Goal: Task Accomplishment & Management: Manage account settings

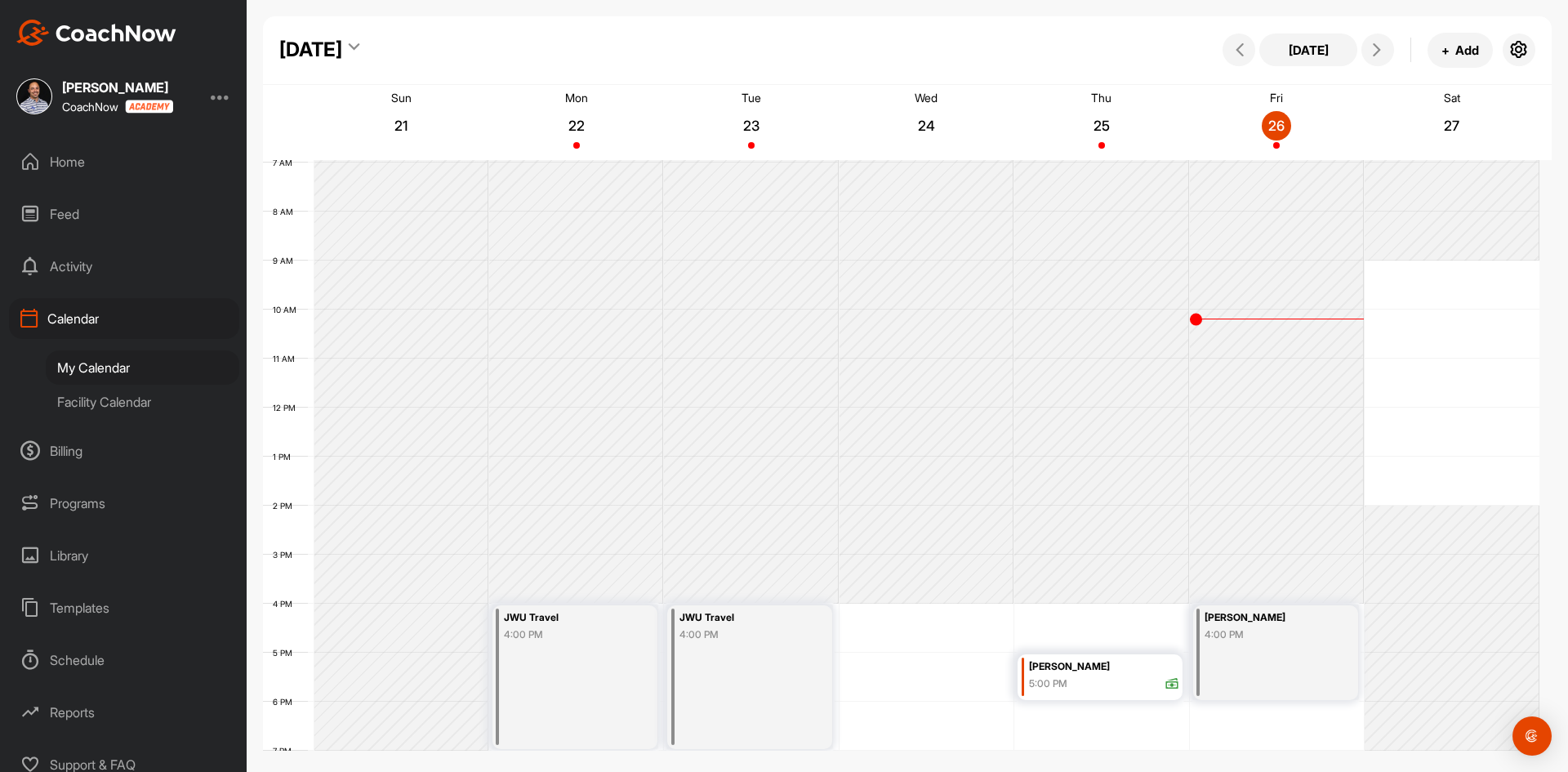
scroll to position [422, 0]
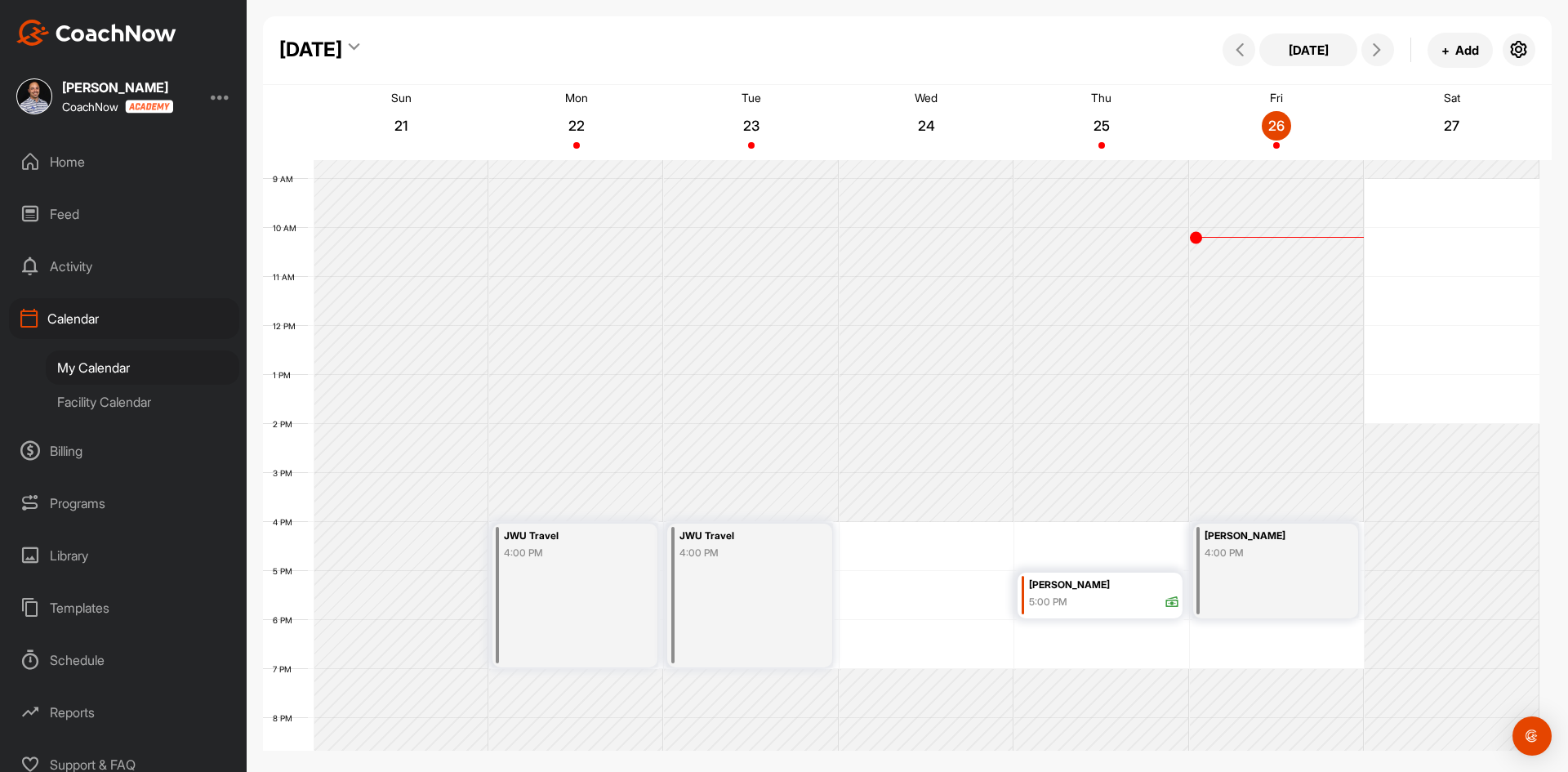
click at [1364, 67] on div "[DATE] + Add" at bounding box center [1377, 49] width 317 height 35
click at [1372, 53] on icon at bounding box center [1377, 49] width 13 height 13
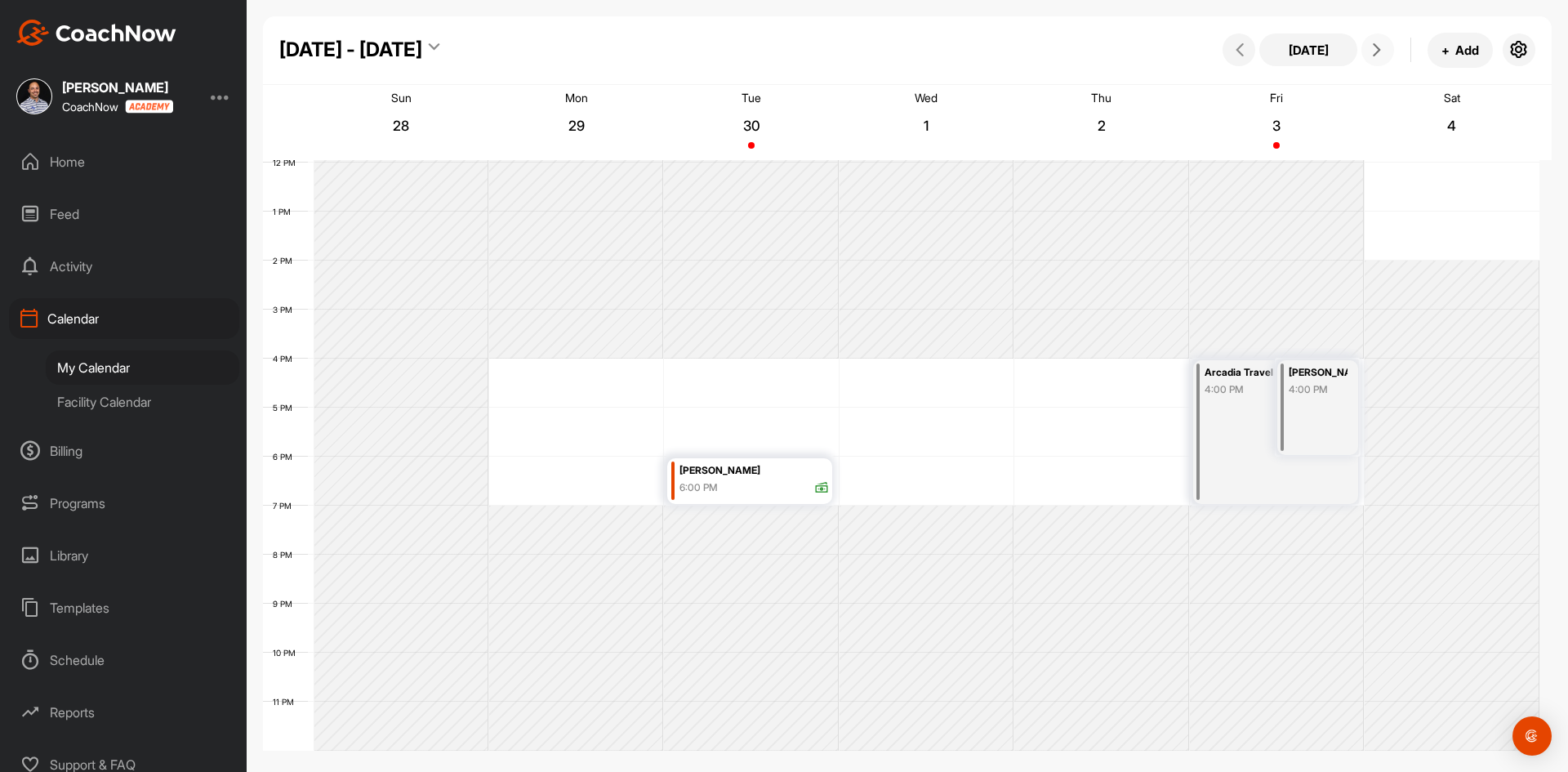
scroll to position [259, 0]
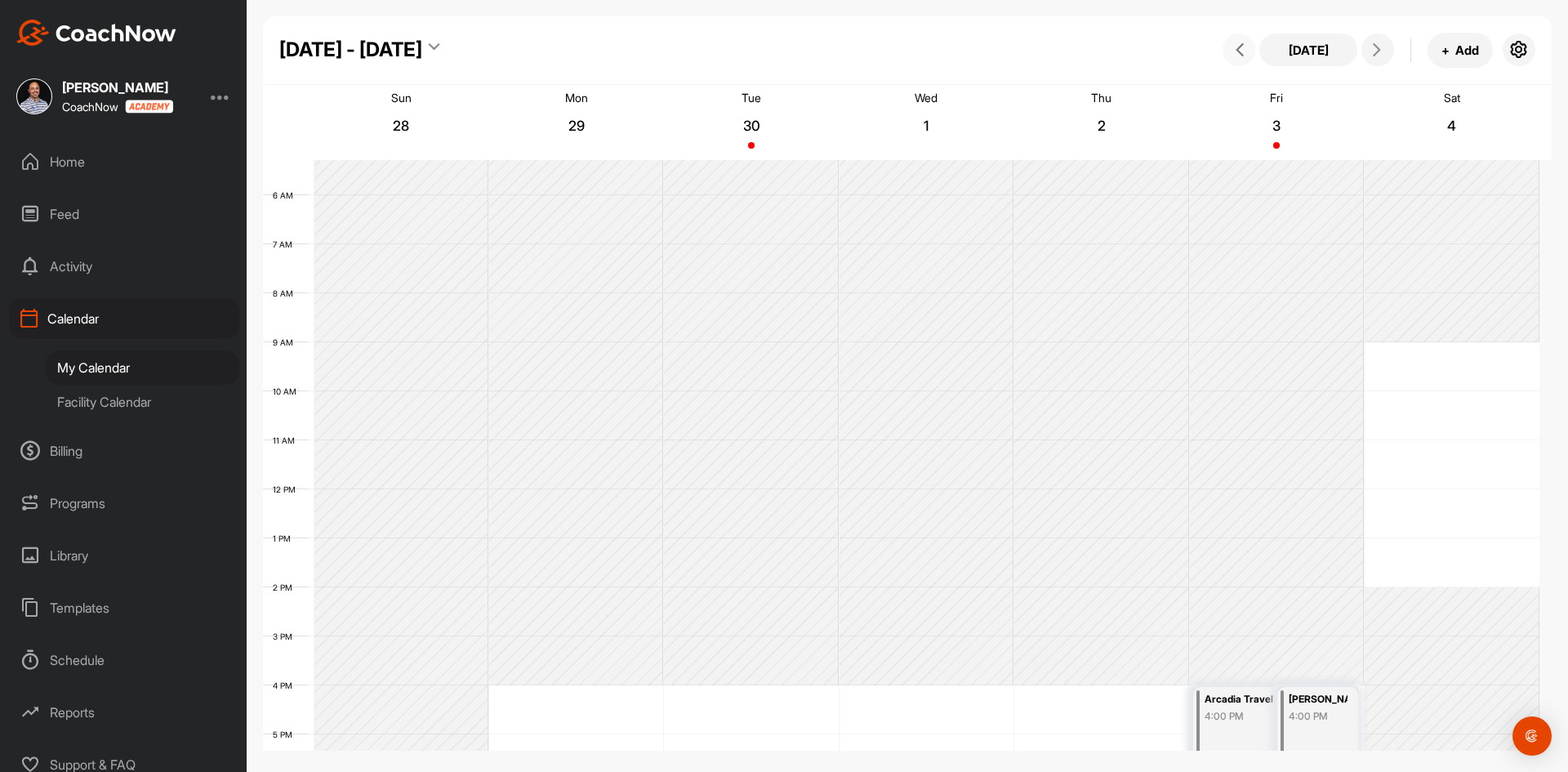
click at [1241, 36] on button at bounding box center [1239, 49] width 32 height 32
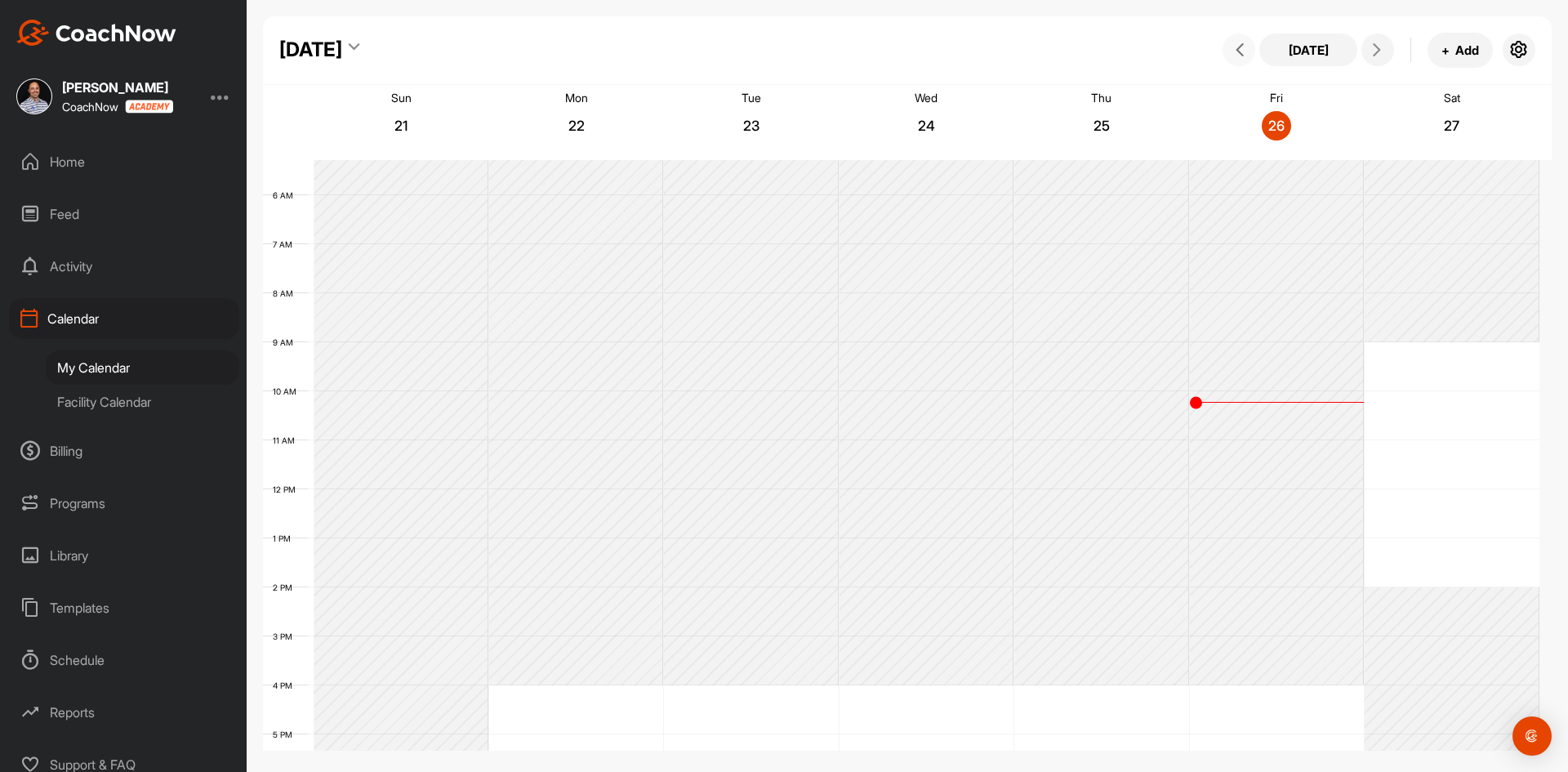
scroll to position [283, 0]
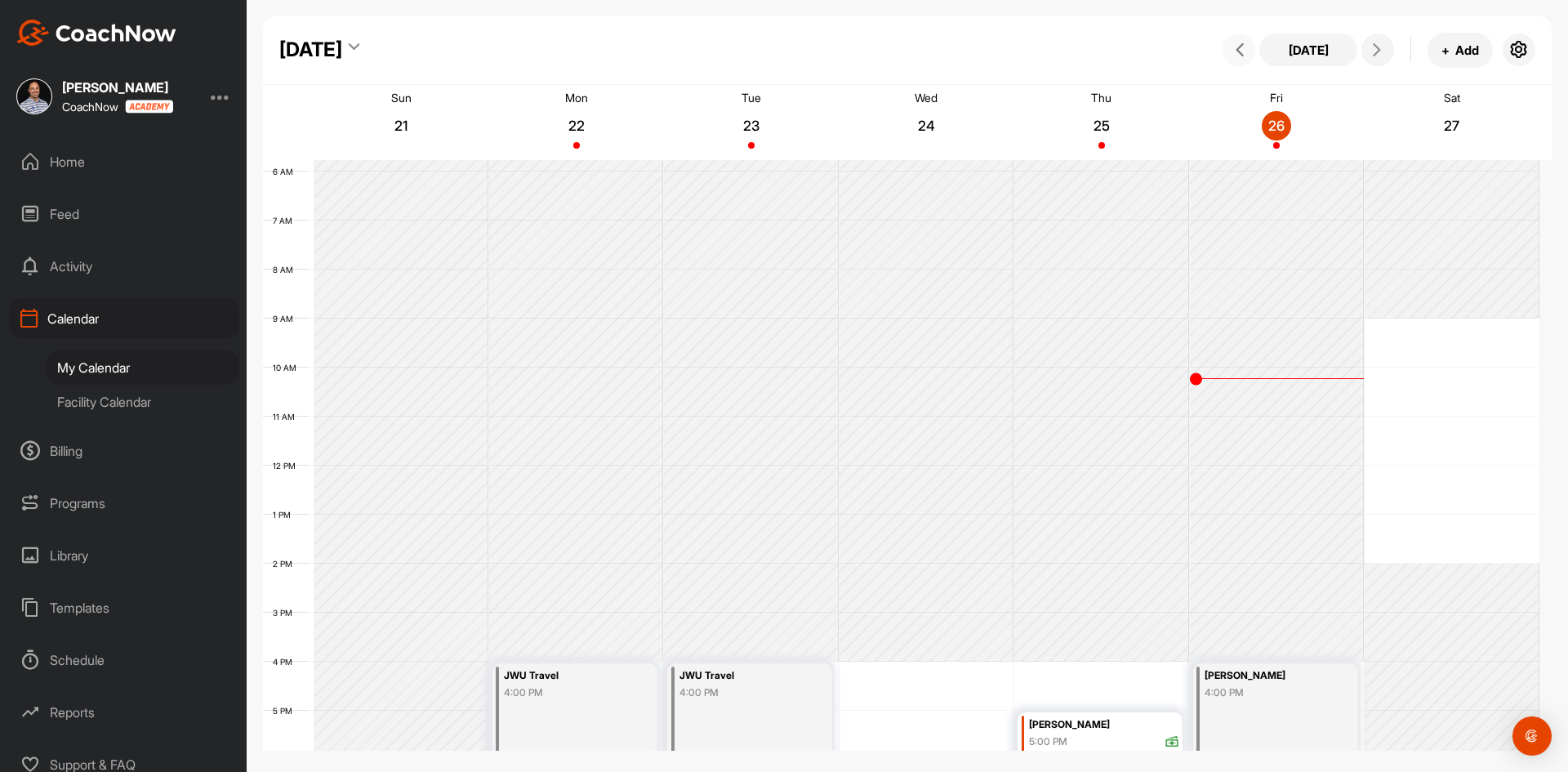
click at [1241, 36] on button at bounding box center [1239, 49] width 32 height 32
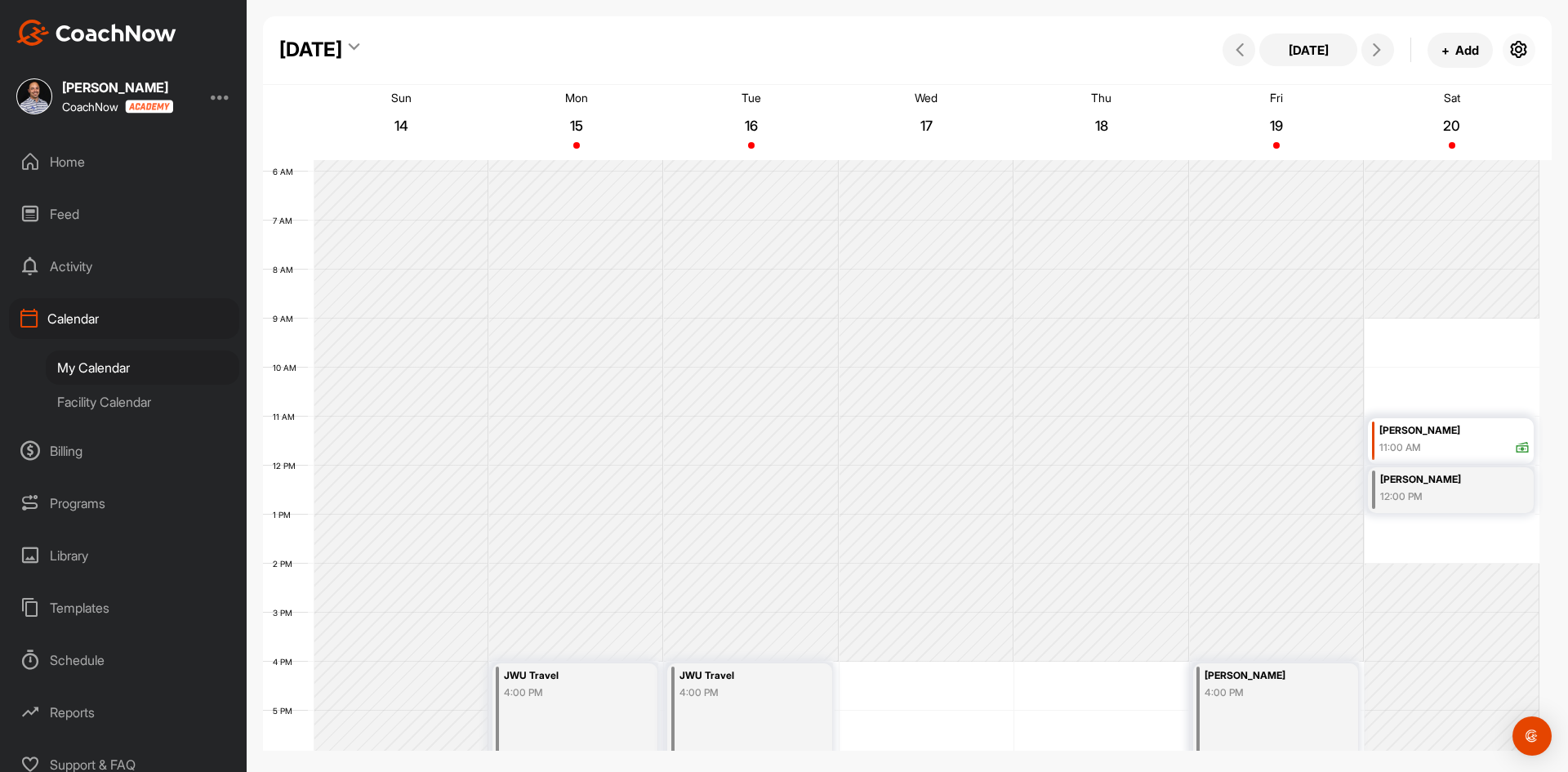
click at [1509, 54] on icon "button" at bounding box center [1518, 49] width 20 height 20
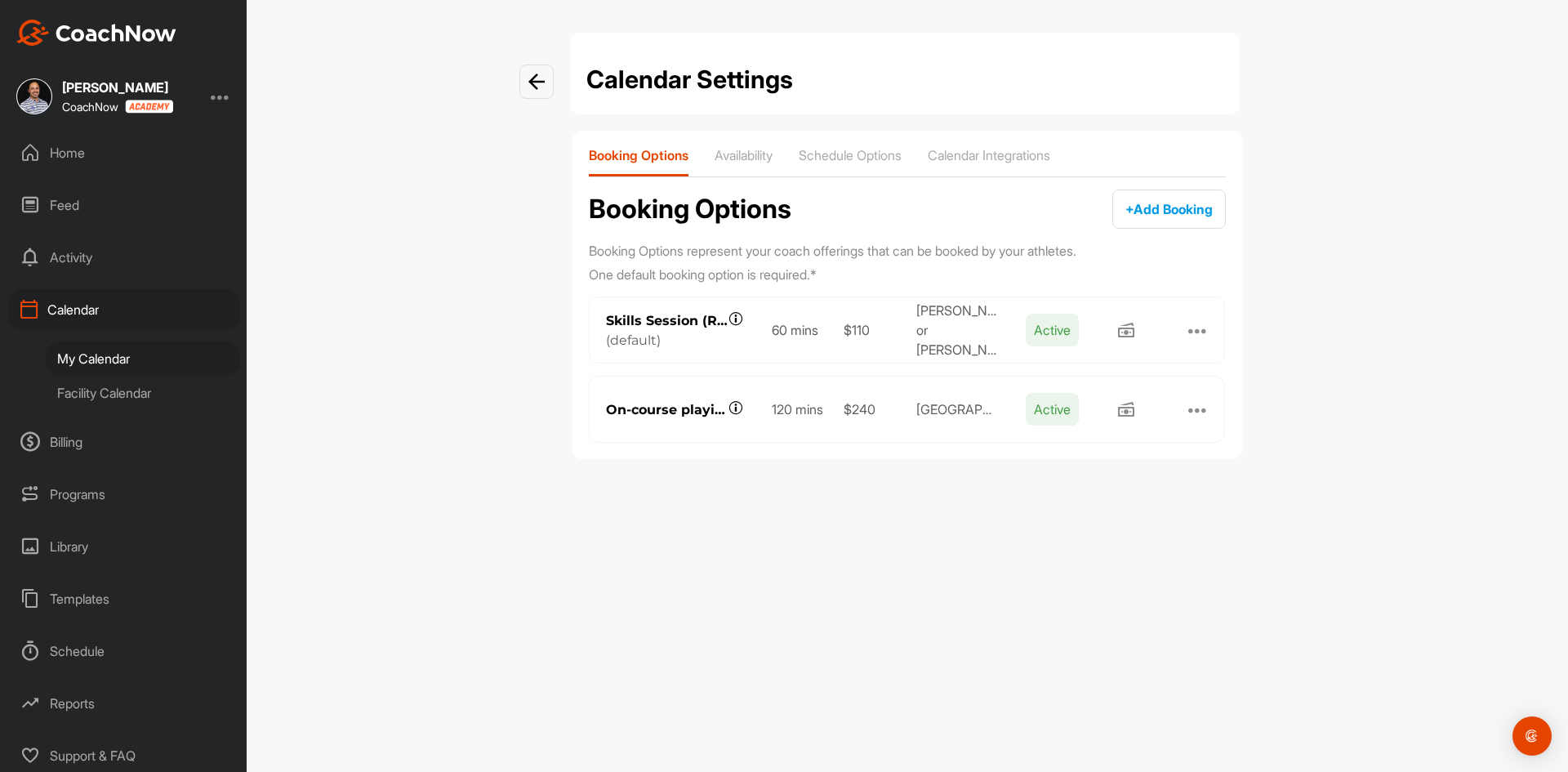
scroll to position [13, 0]
click at [1020, 157] on p "Calendar Integrations" at bounding box center [988, 154] width 123 height 16
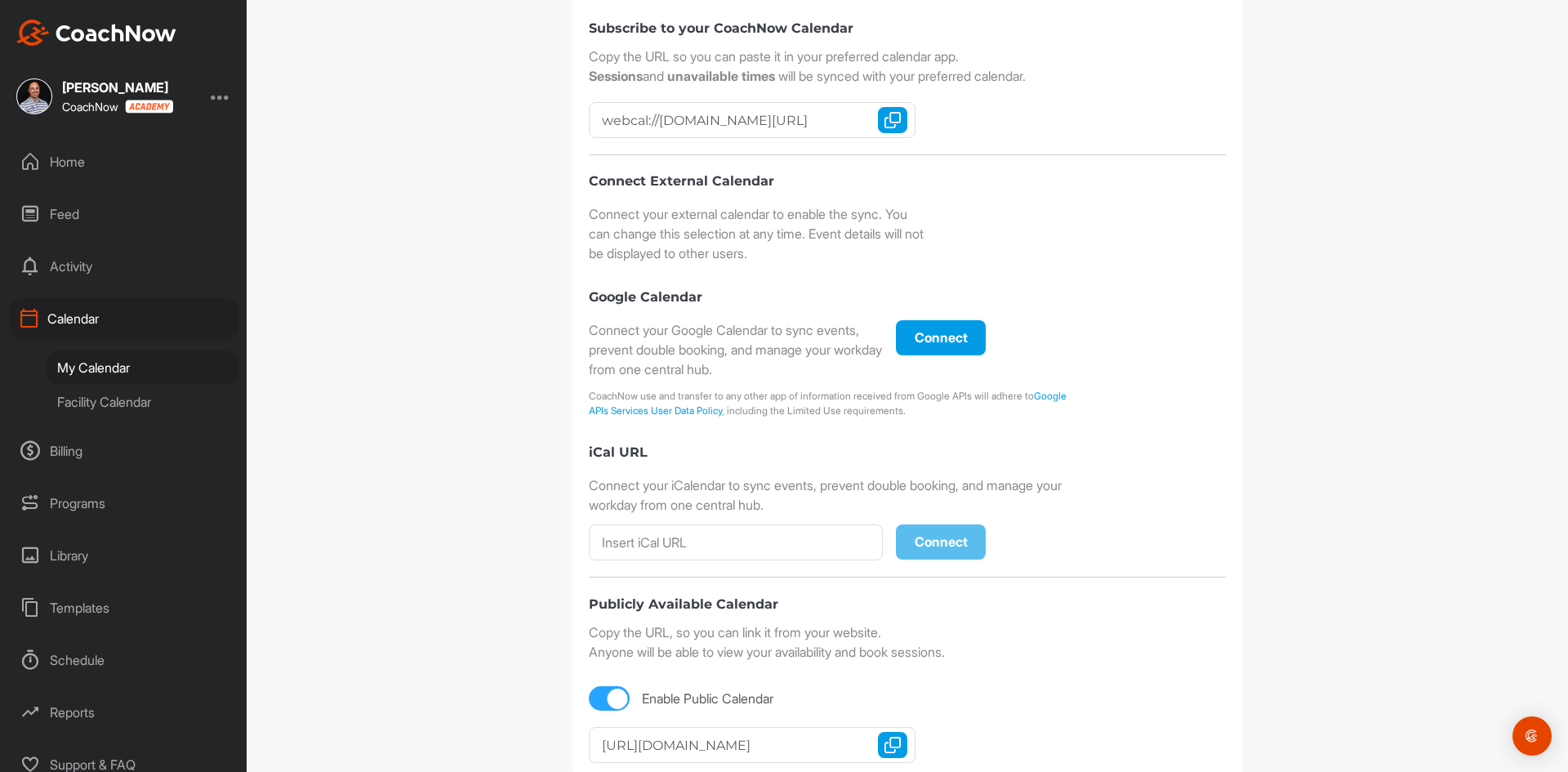
scroll to position [324, 0]
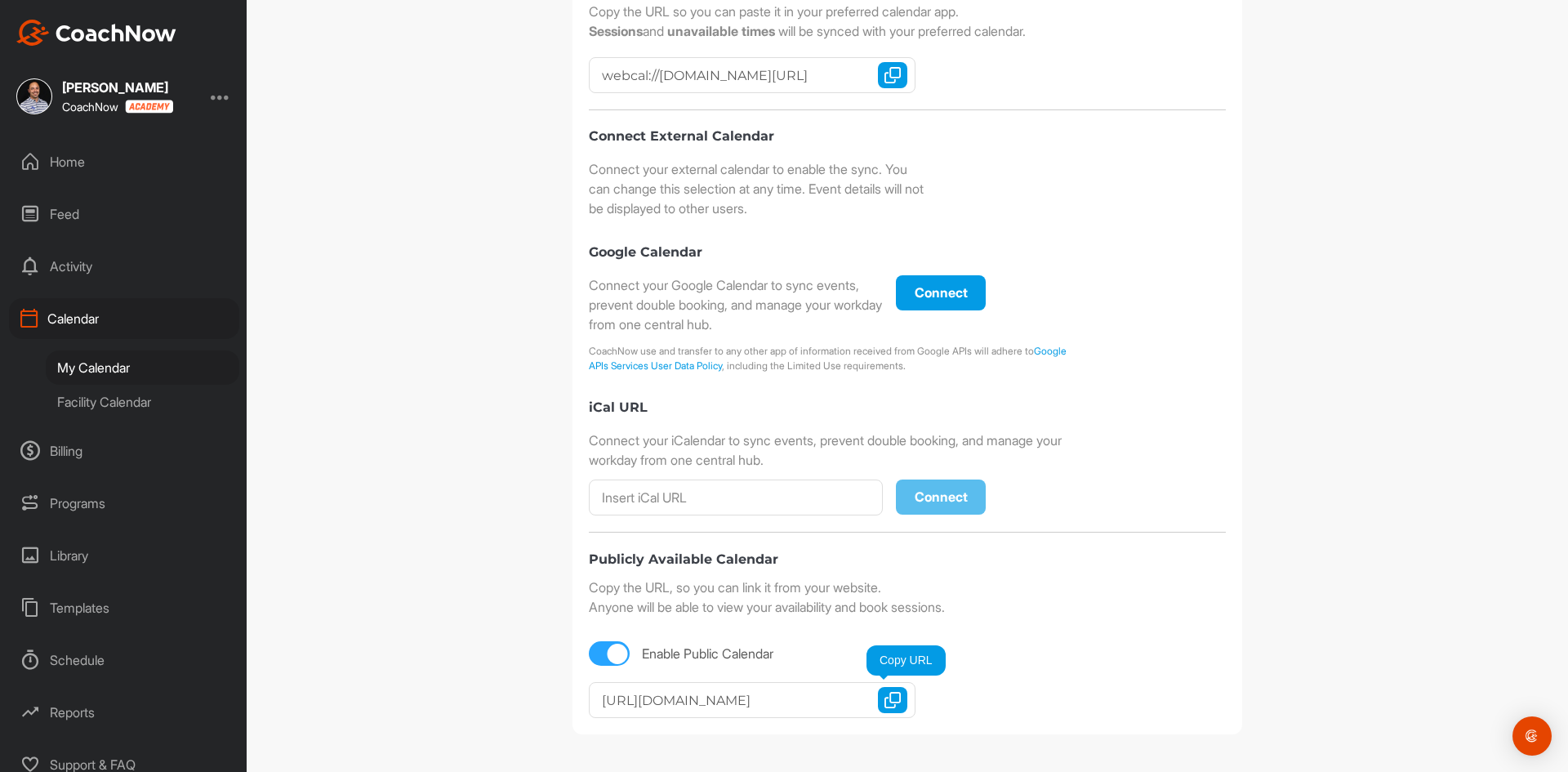
click at [889, 698] on img "button" at bounding box center [892, 700] width 16 height 16
